Goal: Task Accomplishment & Management: Use online tool/utility

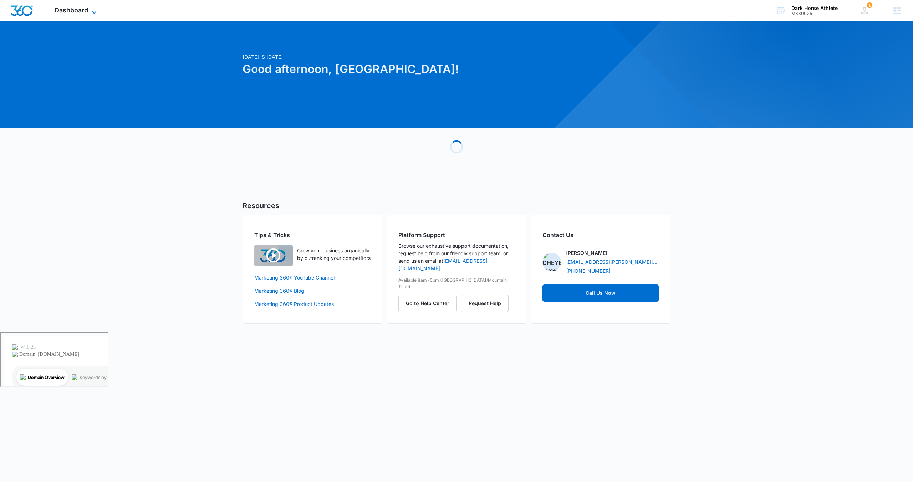
click at [91, 10] on icon at bounding box center [94, 12] width 9 height 9
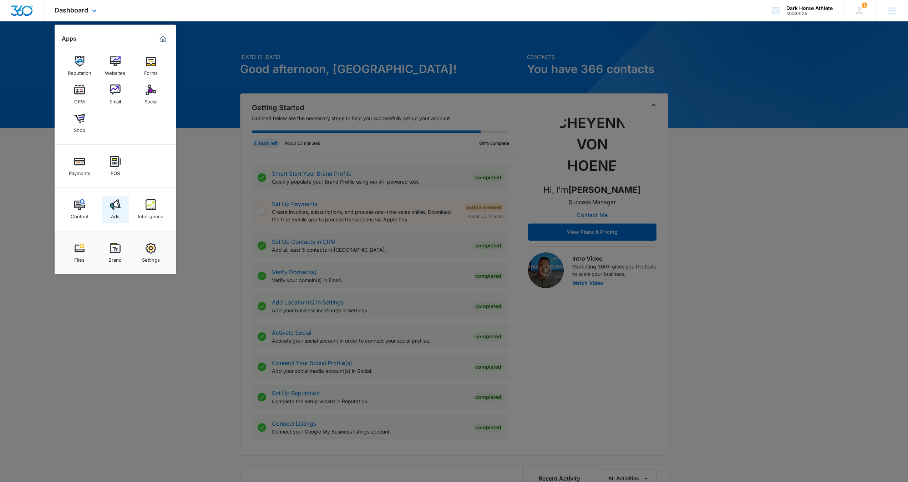
click at [120, 205] on img at bounding box center [115, 204] width 11 height 11
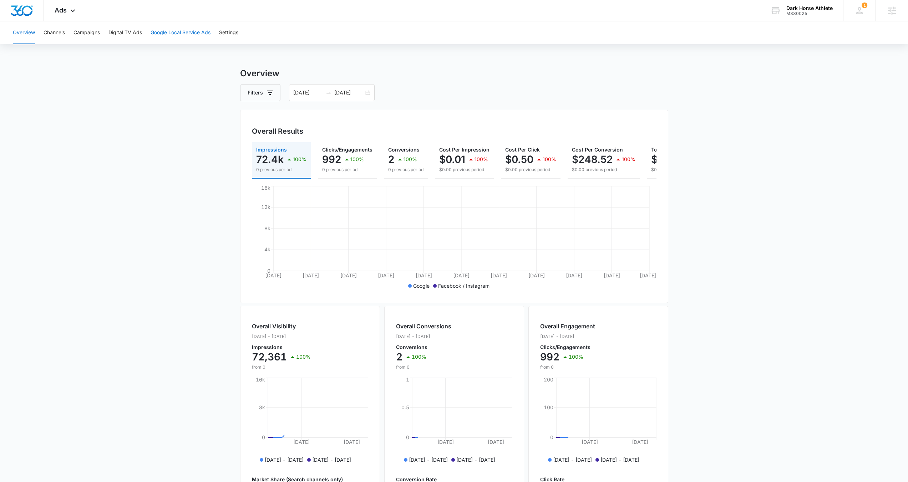
click at [197, 33] on button "Google Local Service Ads" at bounding box center [181, 32] width 60 height 23
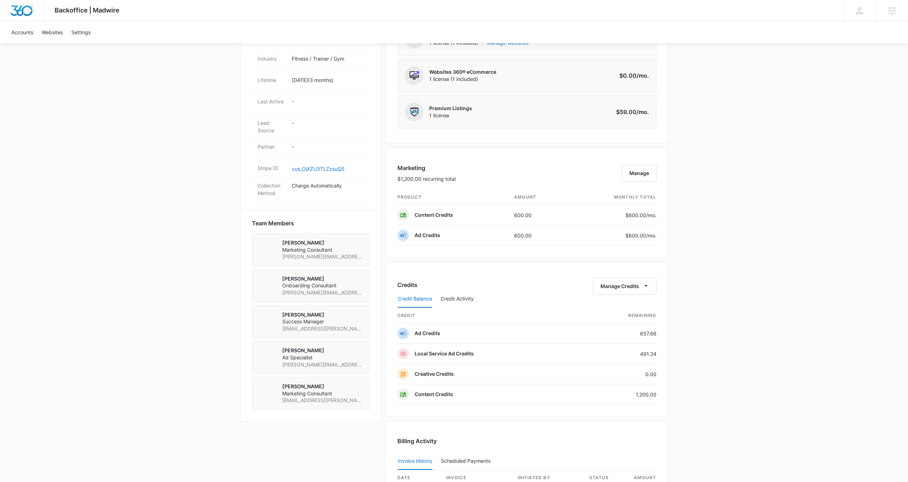
scroll to position [347, 0]
